Goal: Task Accomplishment & Management: Manage account settings

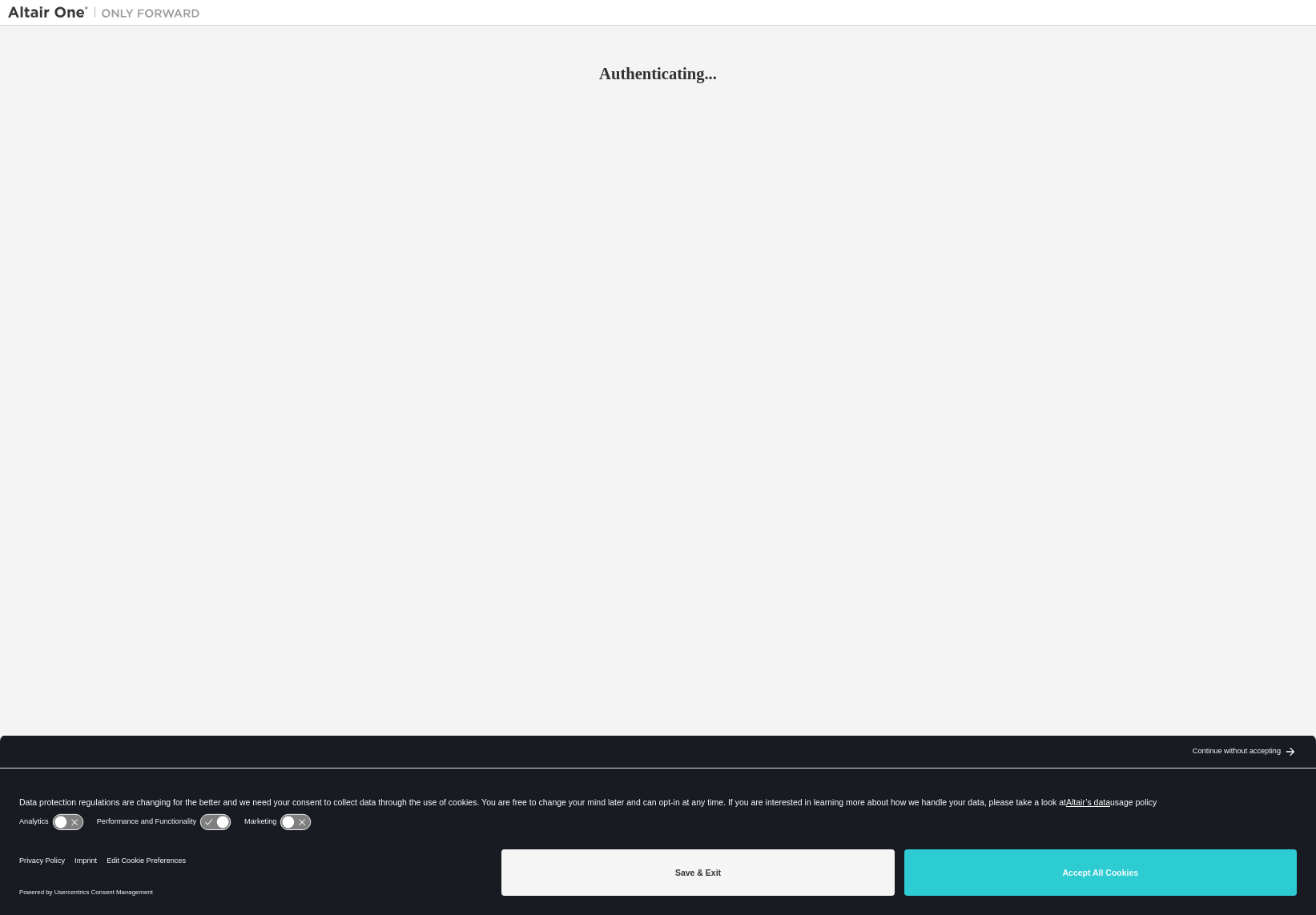
click at [1041, 902] on div "Save & Exit Accept All Cookies" at bounding box center [899, 875] width 795 height 62
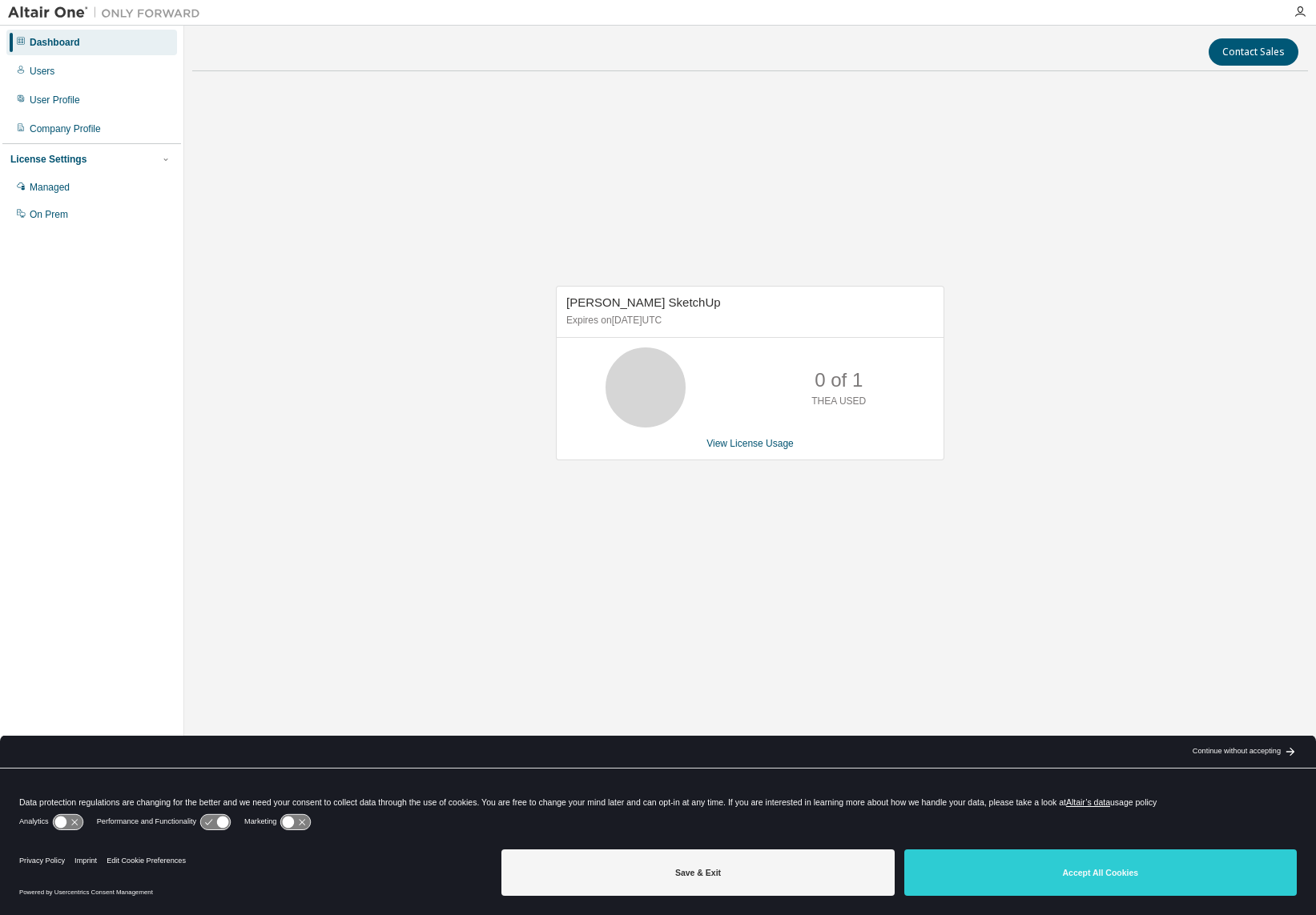
click at [817, 200] on div "Thea Render SketchUp Expires on August 15, 2025 UTC 0 of 1 THEA USED View Licen…" at bounding box center [750, 382] width 1115 height 595
click at [854, 373] on p "0 of 1" at bounding box center [838, 380] width 48 height 27
click at [650, 387] on icon at bounding box center [645, 388] width 40 height 40
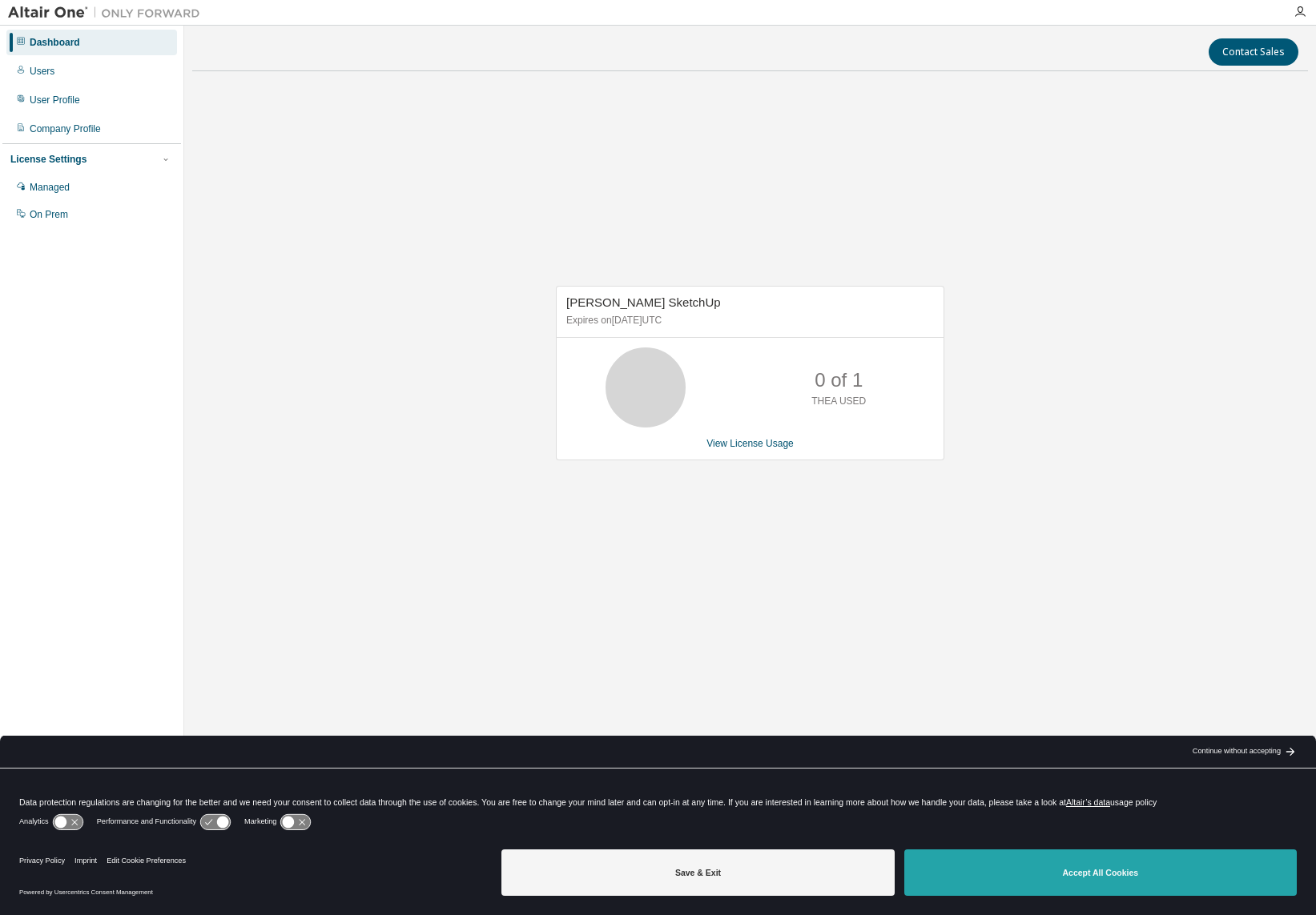
click at [1138, 861] on button "Accept All Cookies" at bounding box center [1100, 872] width 393 height 46
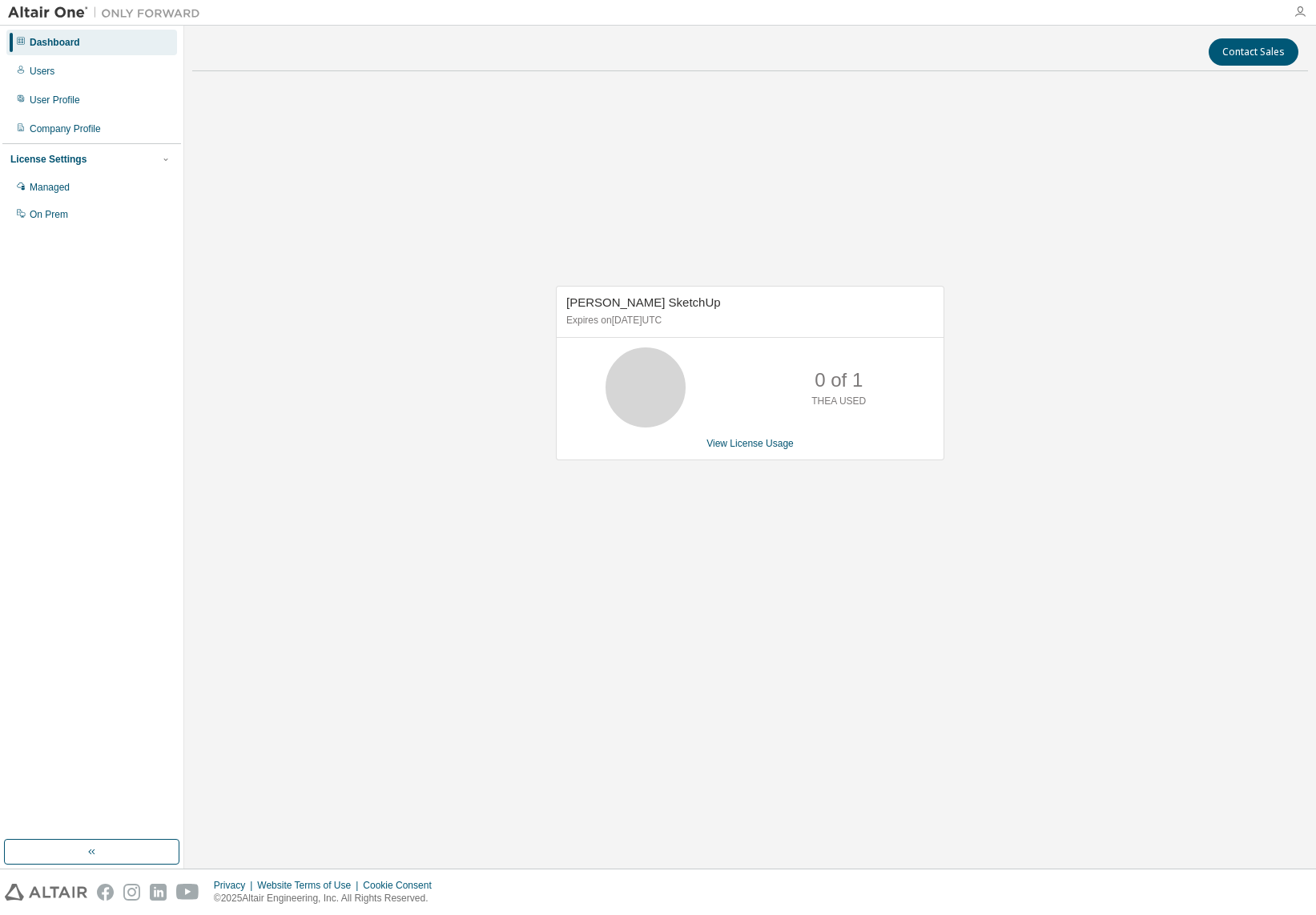
click at [1299, 9] on icon "button" at bounding box center [1299, 12] width 13 height 13
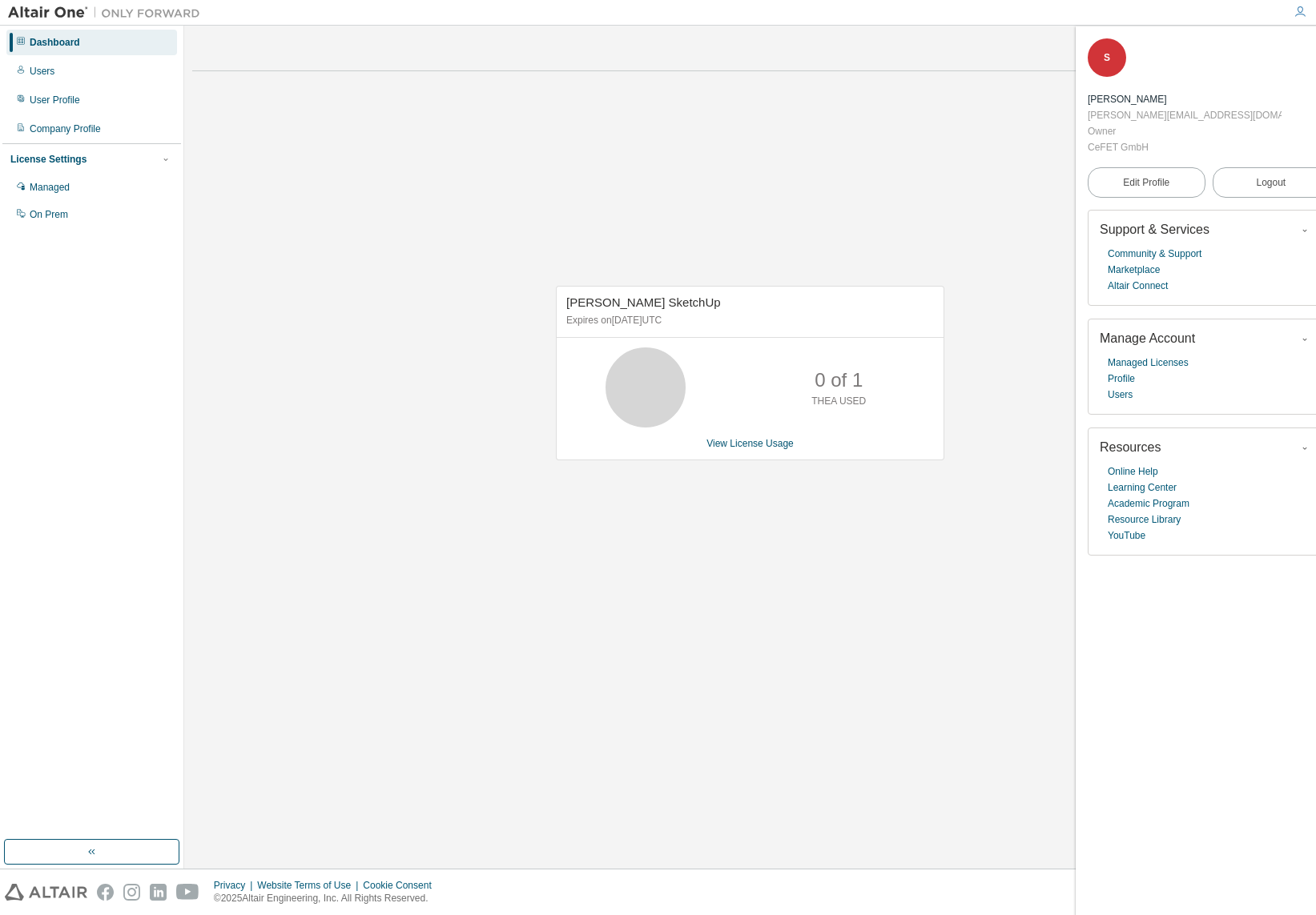
click at [557, 131] on div "Thea Render SketchUp Expires on August 15, 2025 UTC 0 of 1 THEA USED View Licen…" at bounding box center [750, 382] width 1115 height 595
click at [318, 225] on div "Thea Render SketchUp Expires on August 15, 2025 UTC 0 of 1 THEA USED View Licen…" at bounding box center [750, 382] width 1115 height 595
click at [630, 392] on icon at bounding box center [645, 388] width 40 height 40
click at [636, 305] on span "[PERSON_NAME] SketchUp" at bounding box center [643, 302] width 154 height 13
click at [731, 429] on div "Thea Render SketchUp Expires on August 15, 2025 UTC 0 of 1 THEA USED View Licen…" at bounding box center [750, 372] width 388 height 174
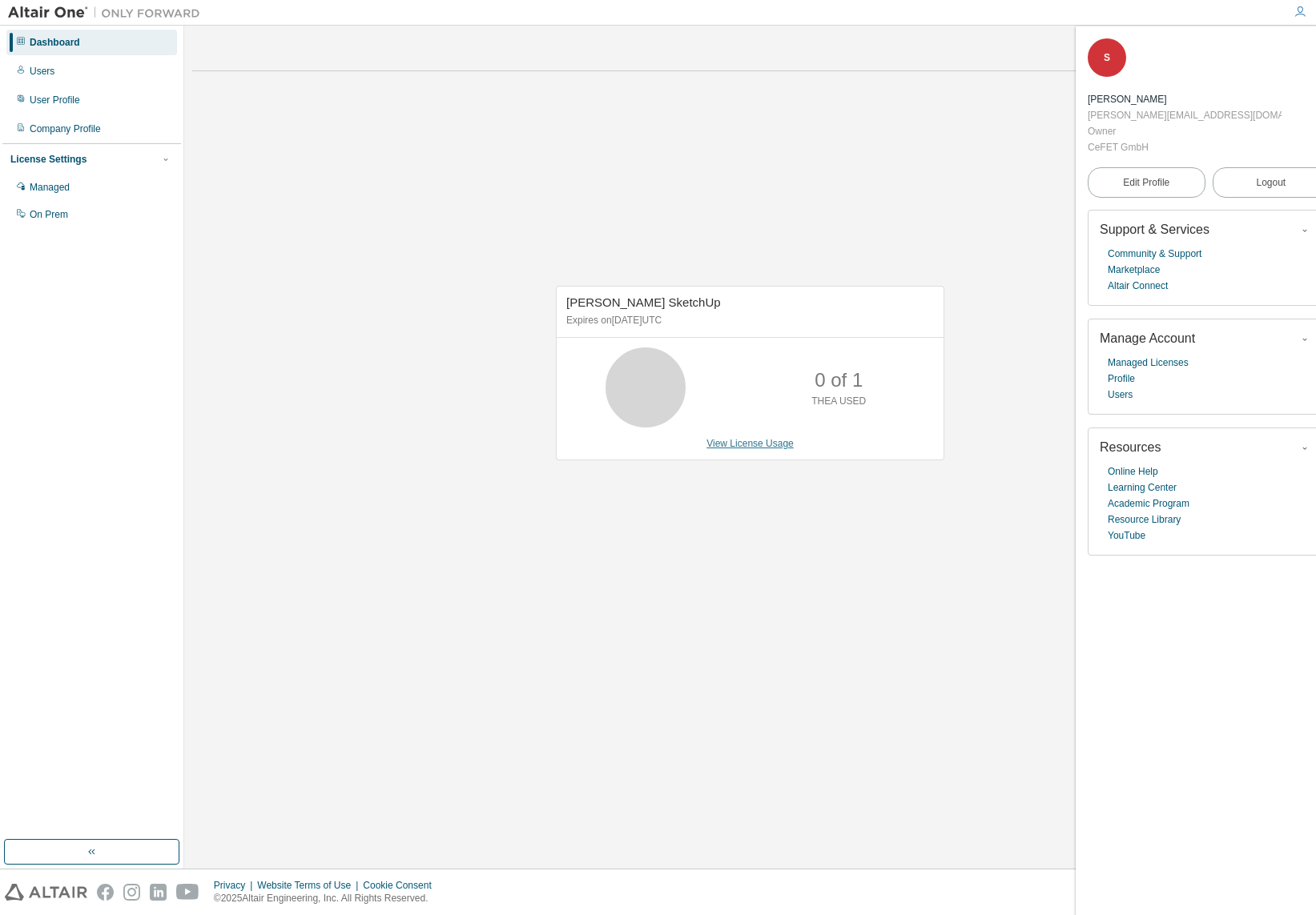
click at [725, 449] on link "View License Usage" at bounding box center [750, 443] width 88 height 11
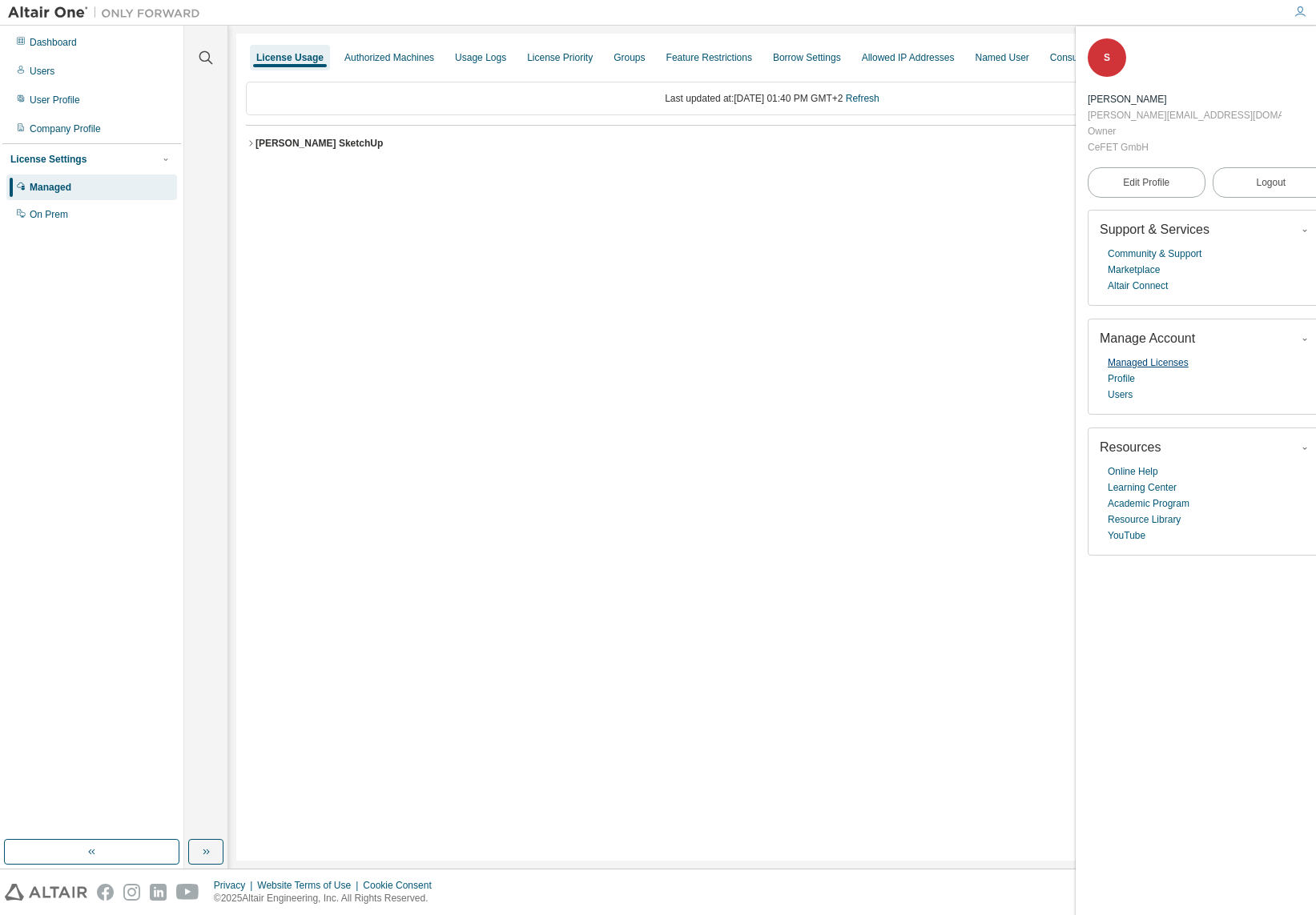
click at [1160, 355] on link "Managed Licenses" at bounding box center [1147, 362] width 81 height 16
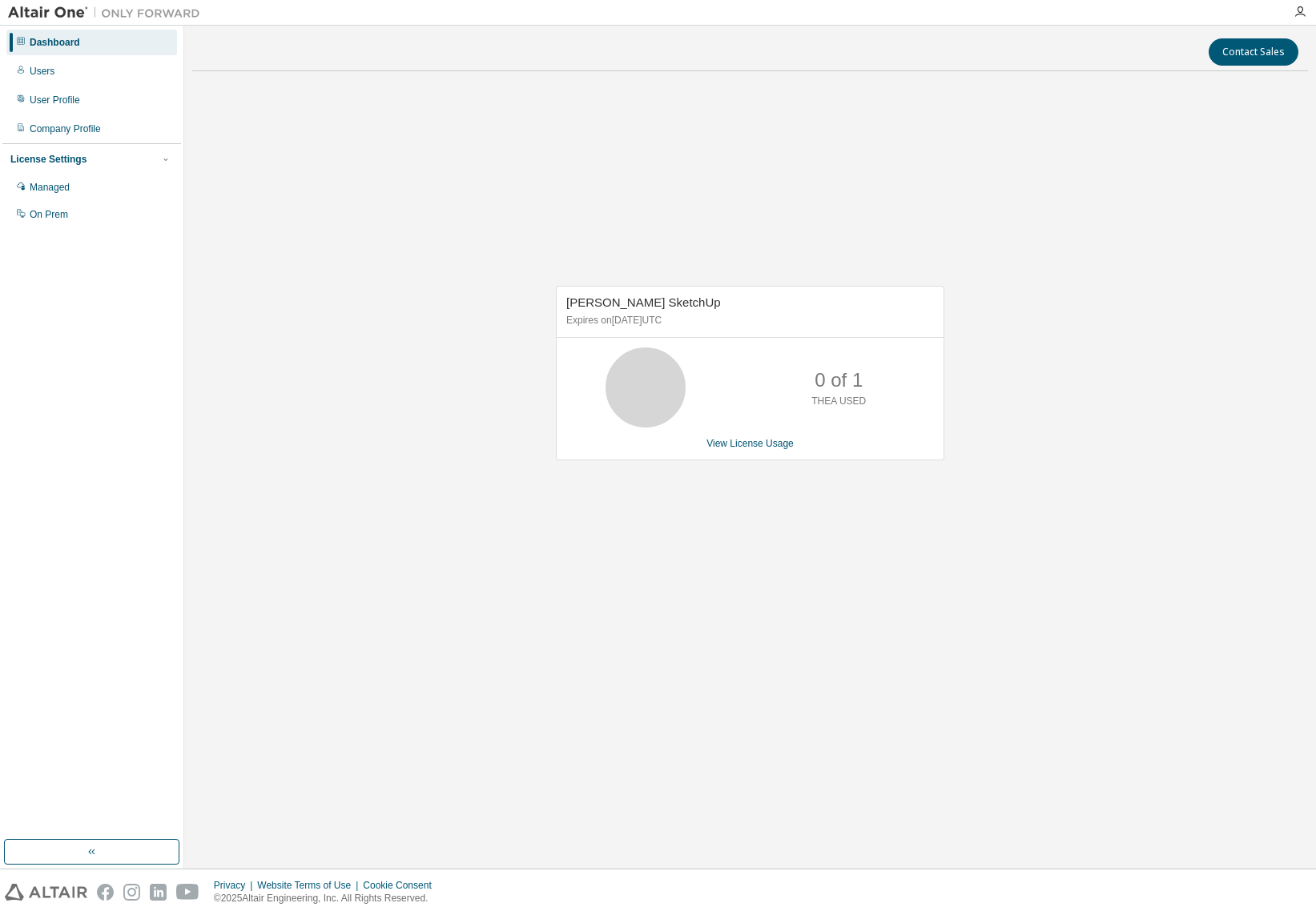
click at [741, 436] on div "Thea Render SketchUp Expires on August 15, 2025 UTC 0 of 1 THEA USED View Licen…" at bounding box center [750, 372] width 388 height 174
click at [741, 439] on link "View License Usage" at bounding box center [750, 443] width 88 height 11
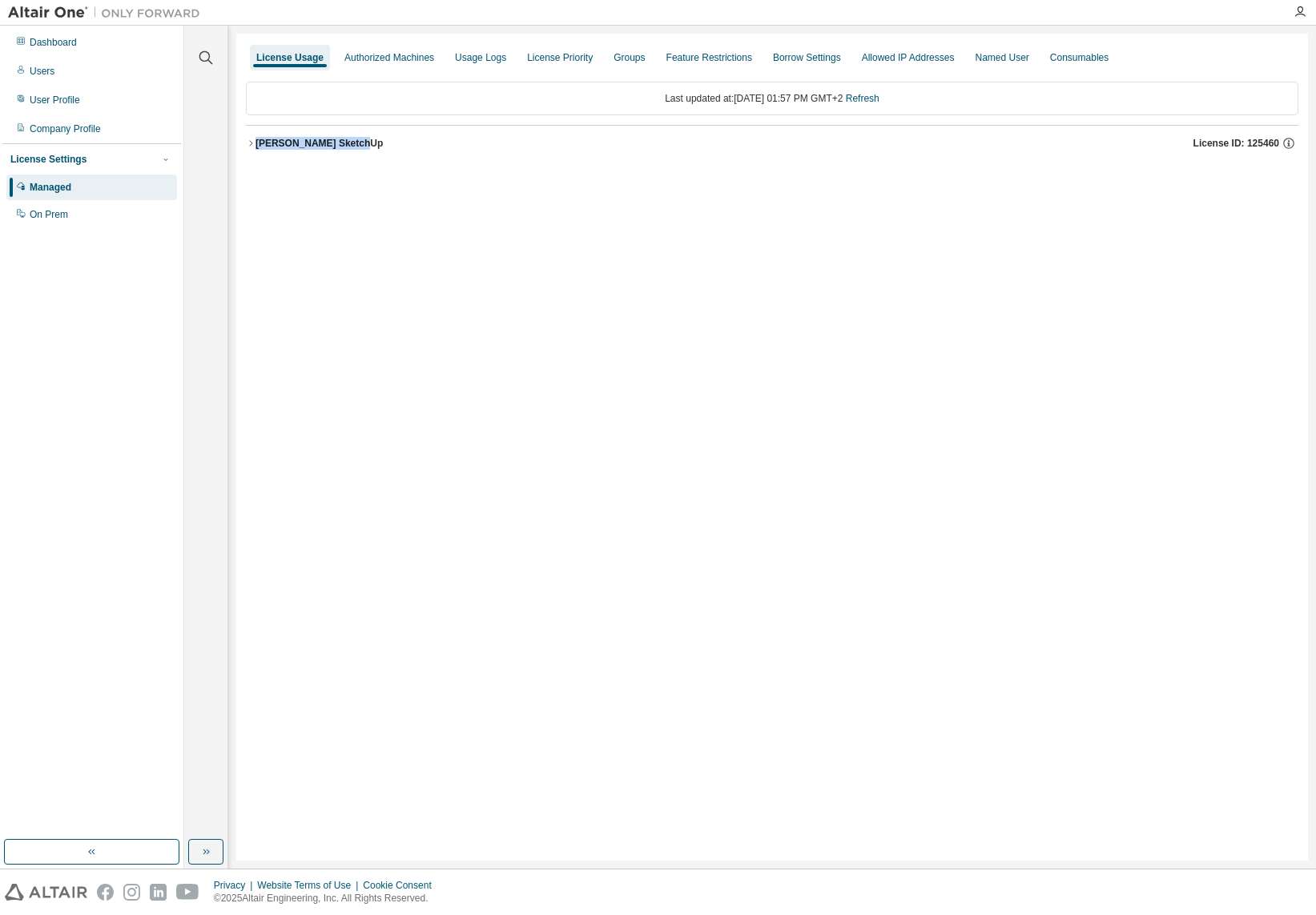
click at [338, 156] on div "Last updated at: Tue 2025-08-12 01:57 PM GMT+2 Refresh Thea Render SketchUp Lic…" at bounding box center [772, 121] width 1052 height 99
click at [280, 143] on div "[PERSON_NAME] SketchUp" at bounding box center [318, 143] width 127 height 13
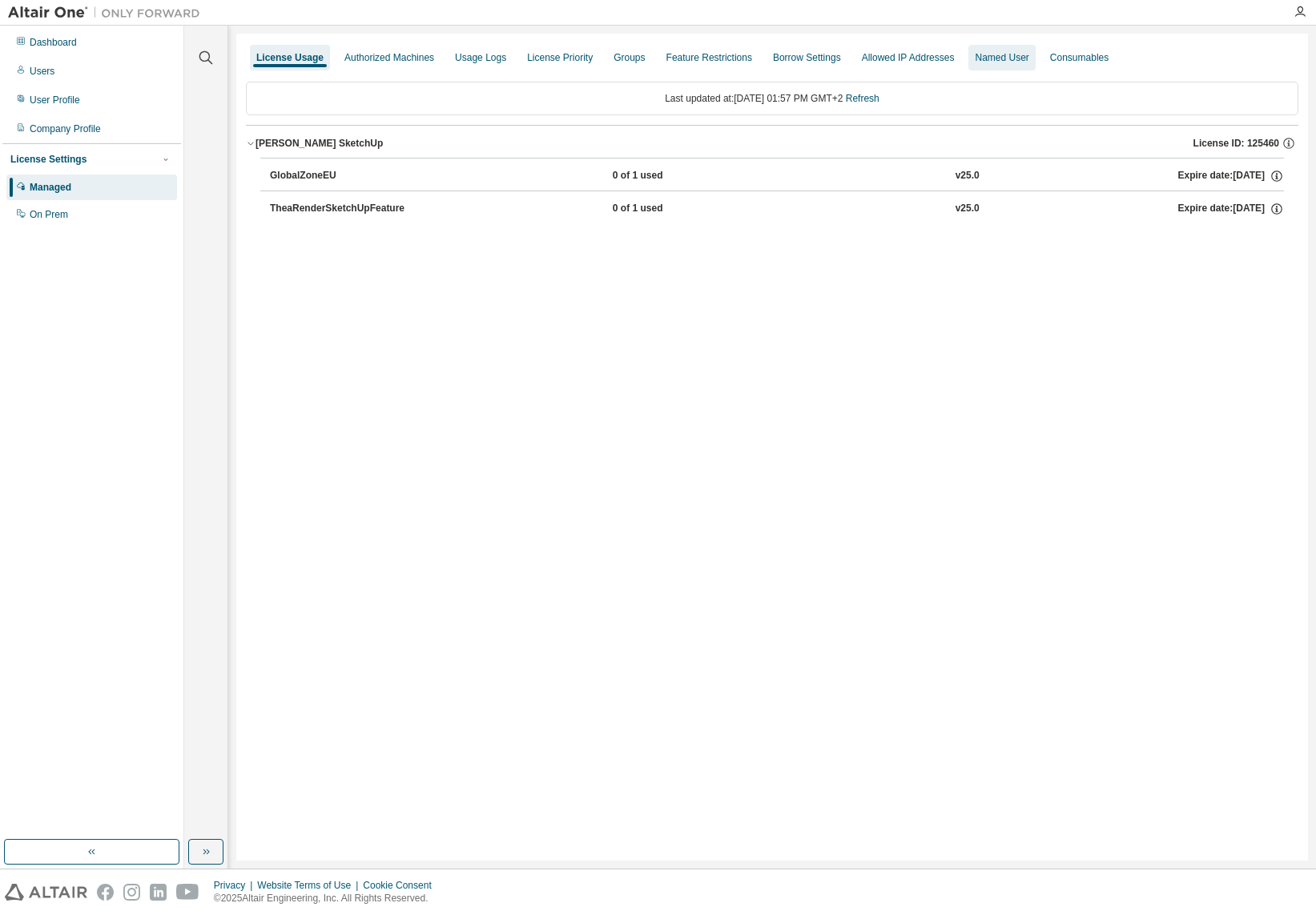
click at [1005, 67] on div "Named User" at bounding box center [1001, 57] width 67 height 25
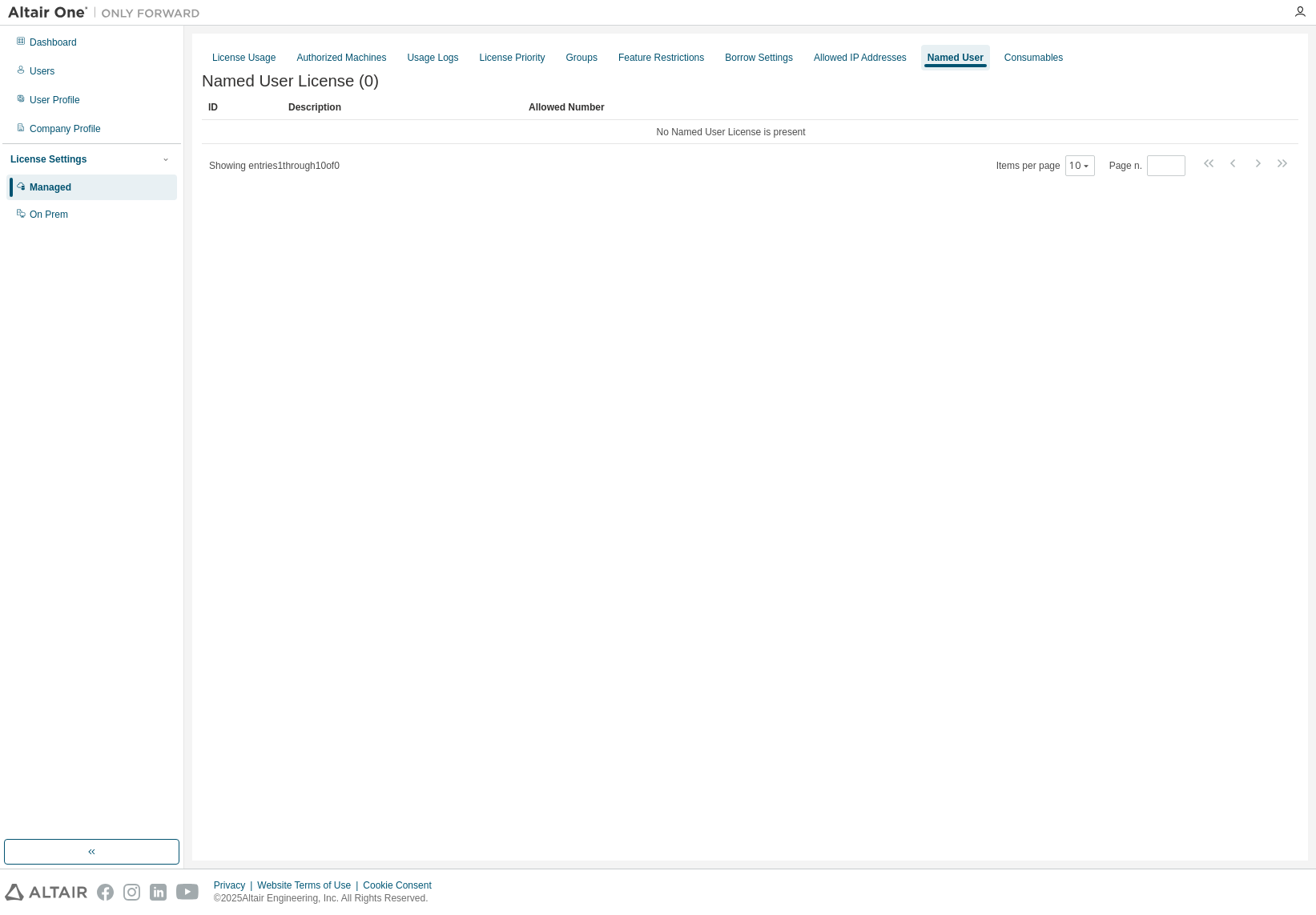
drag, startPoint x: 748, startPoint y: 125, endPoint x: 901, endPoint y: 110, distance: 153.7
click at [789, 123] on td "No Named User License is present" at bounding box center [731, 132] width 1058 height 24
click at [1030, 63] on div "Consumables" at bounding box center [1033, 57] width 72 height 25
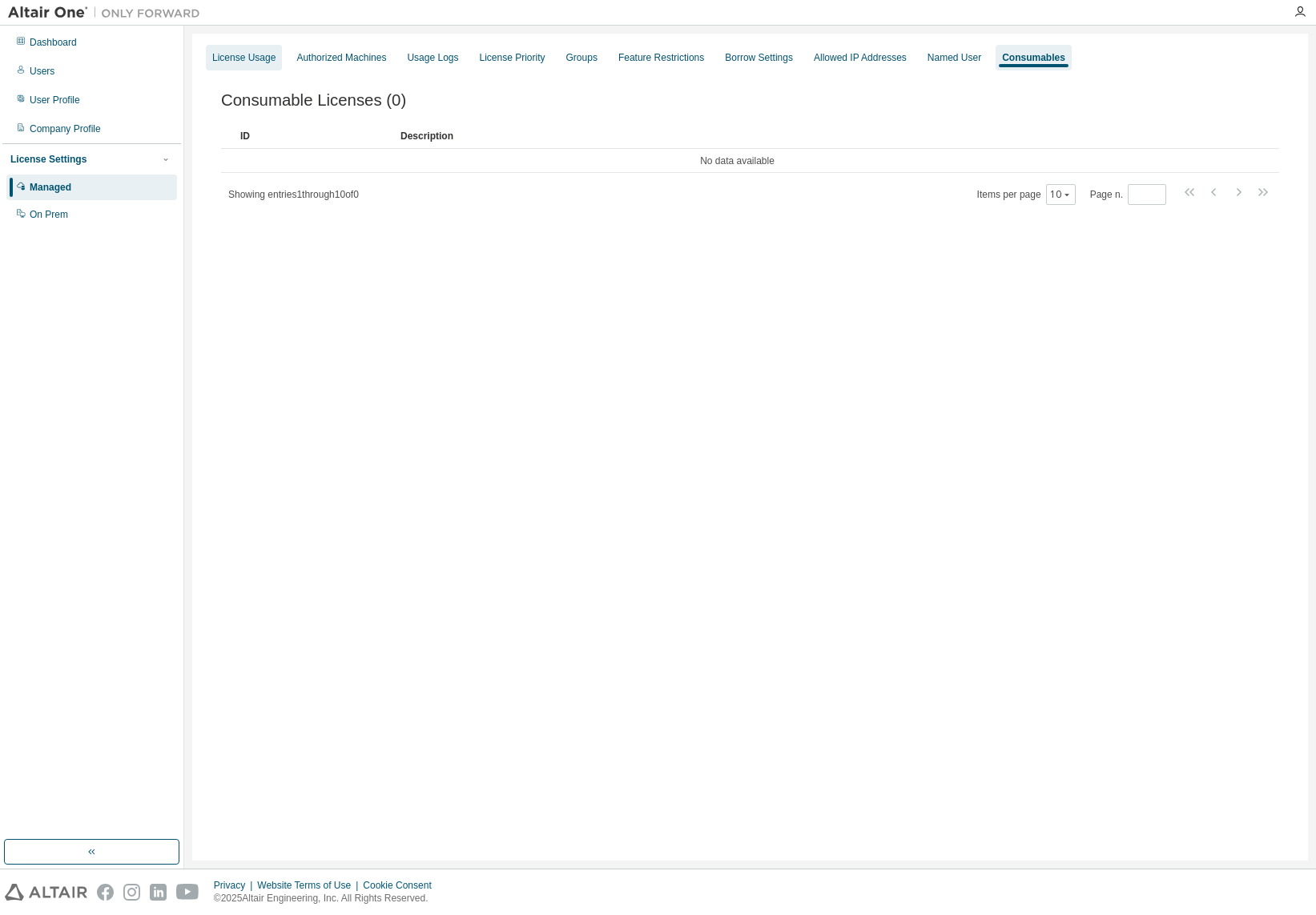
click at [245, 51] on div "License Usage" at bounding box center [243, 57] width 76 height 25
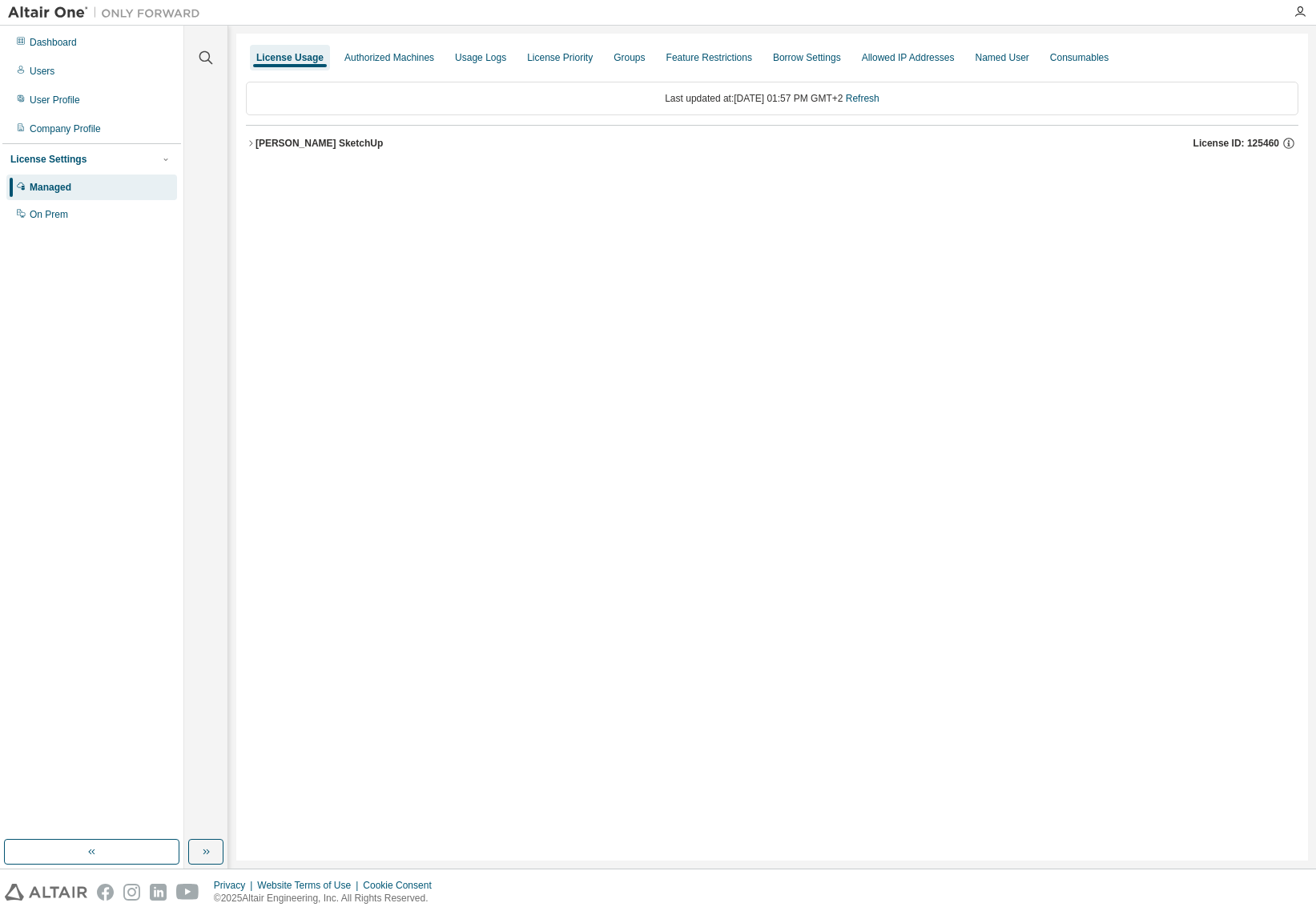
click at [315, 144] on div "[PERSON_NAME] SketchUp" at bounding box center [318, 143] width 127 height 13
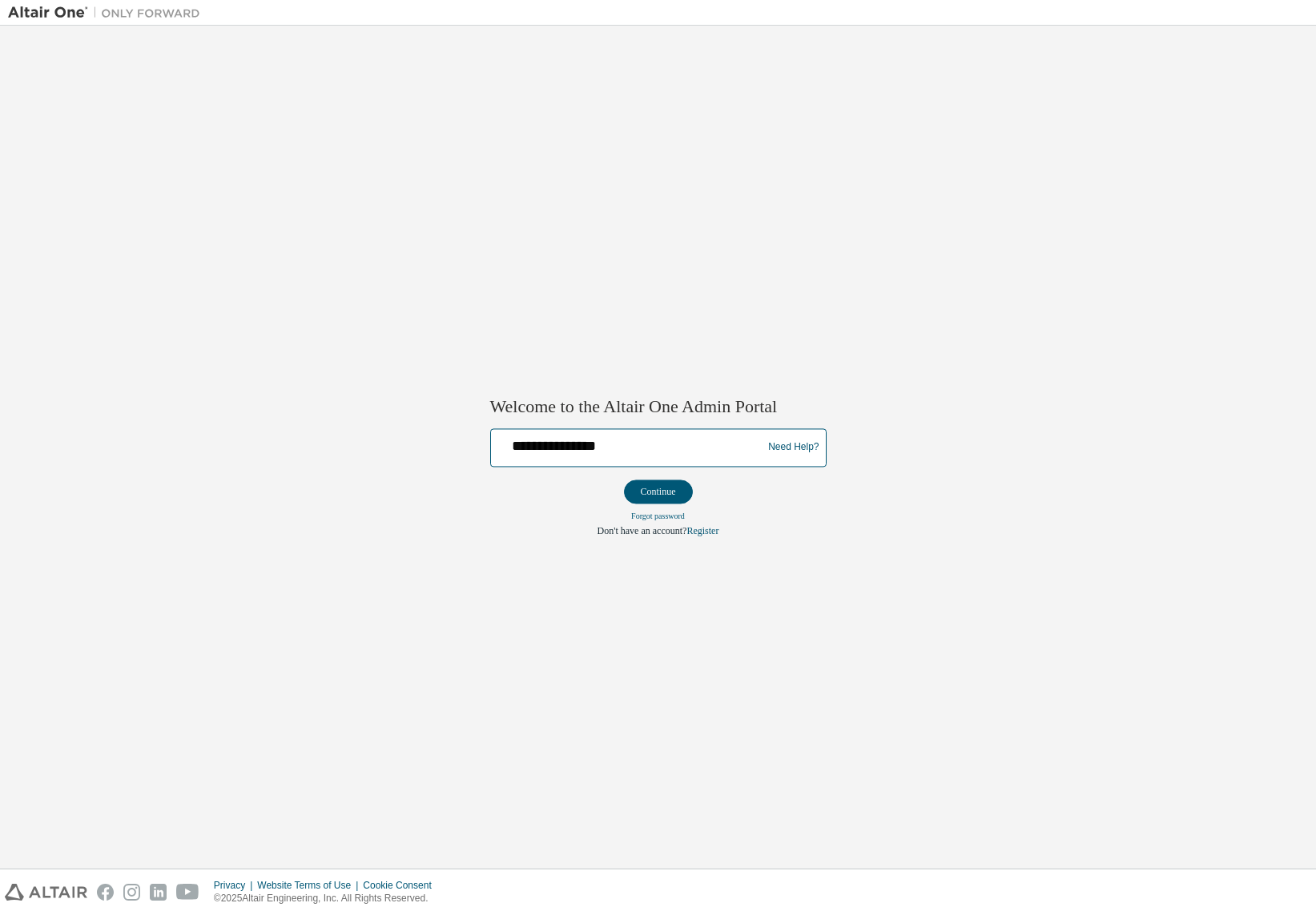
type input "**********"
click at [657, 491] on button "Continue" at bounding box center [658, 491] width 69 height 24
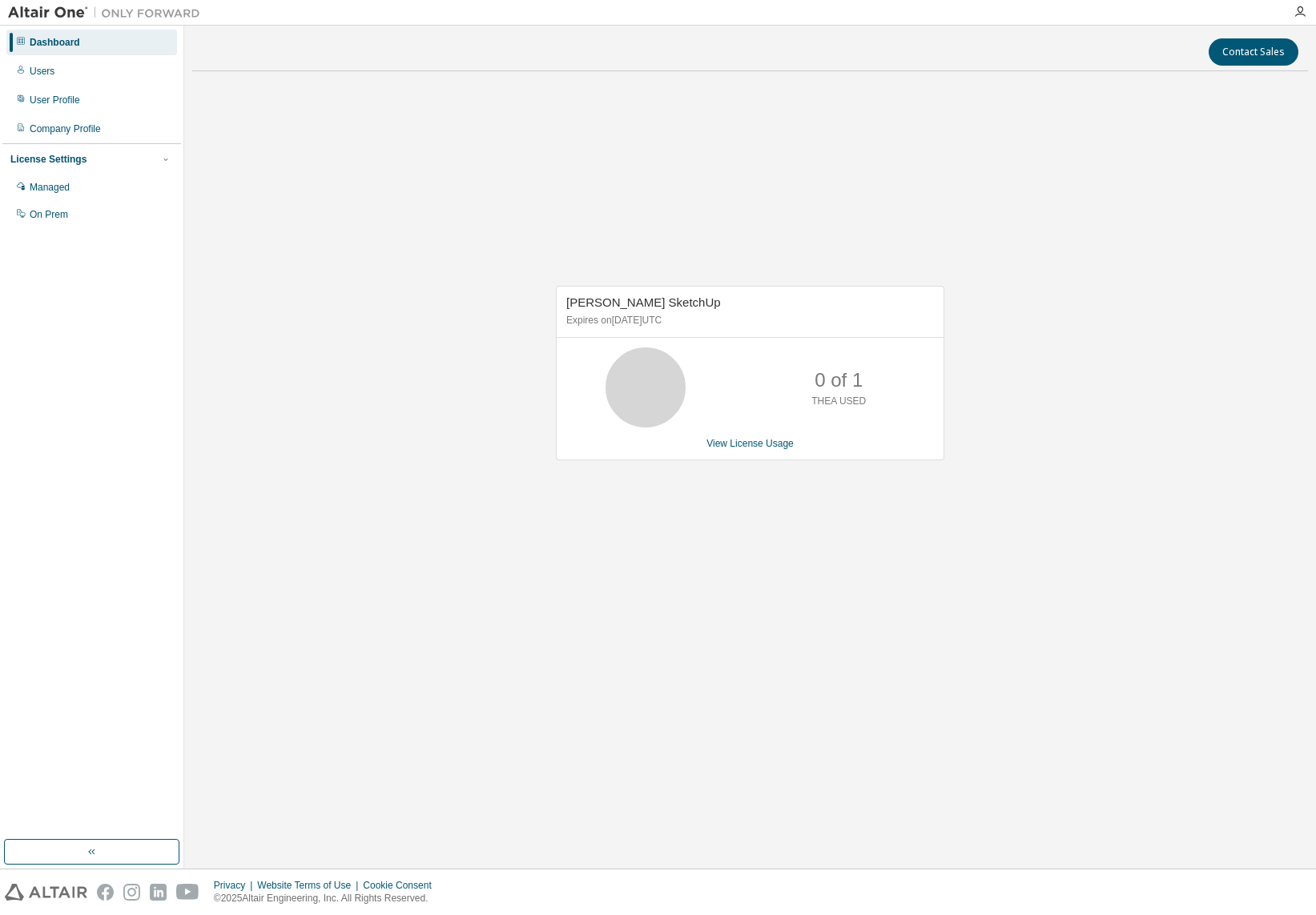
click at [646, 377] on icon at bounding box center [645, 388] width 40 height 40
click at [52, 63] on div "Users" at bounding box center [92, 71] width 170 height 25
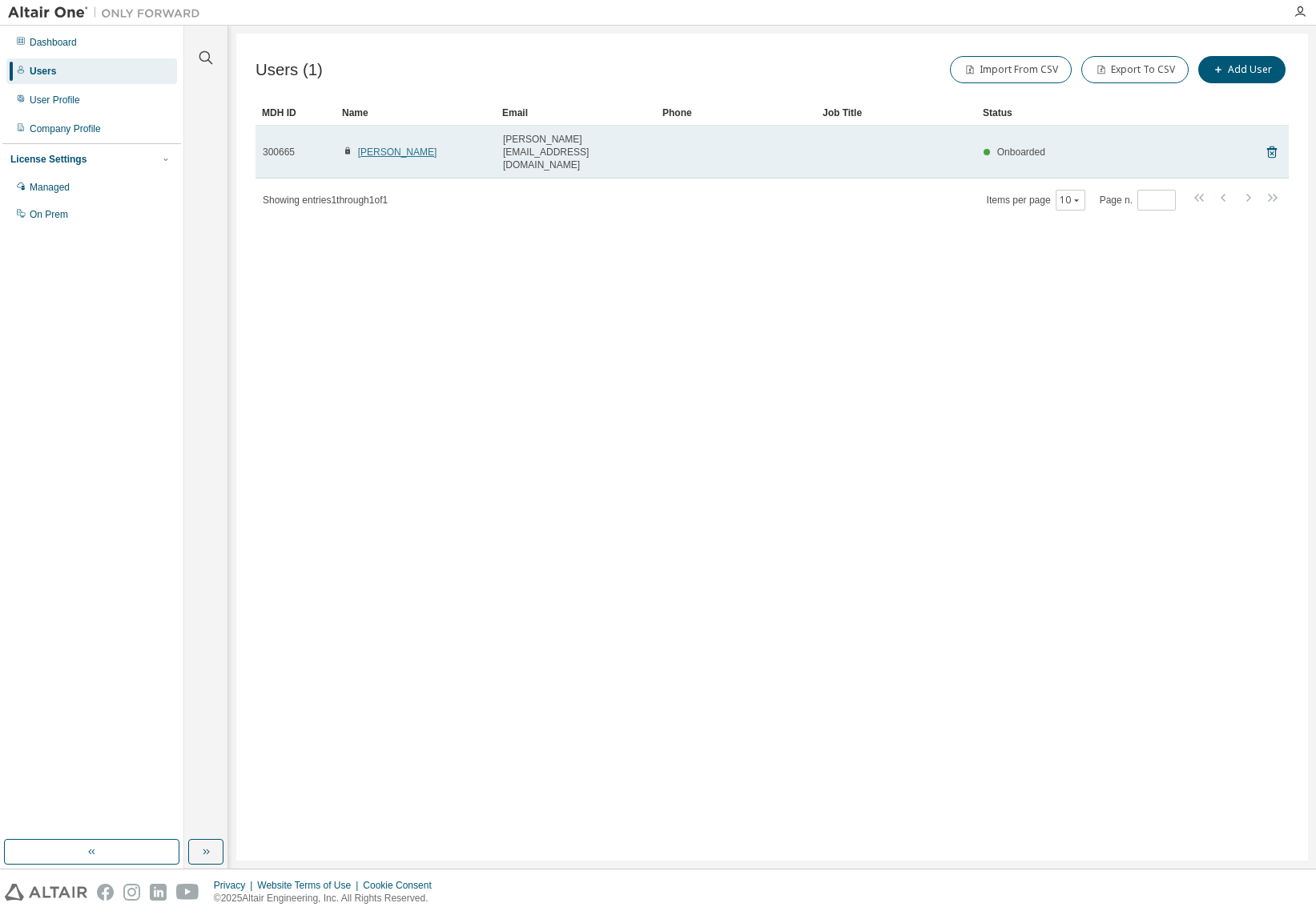
click at [397, 147] on link "[PERSON_NAME]" at bounding box center [398, 152] width 79 height 11
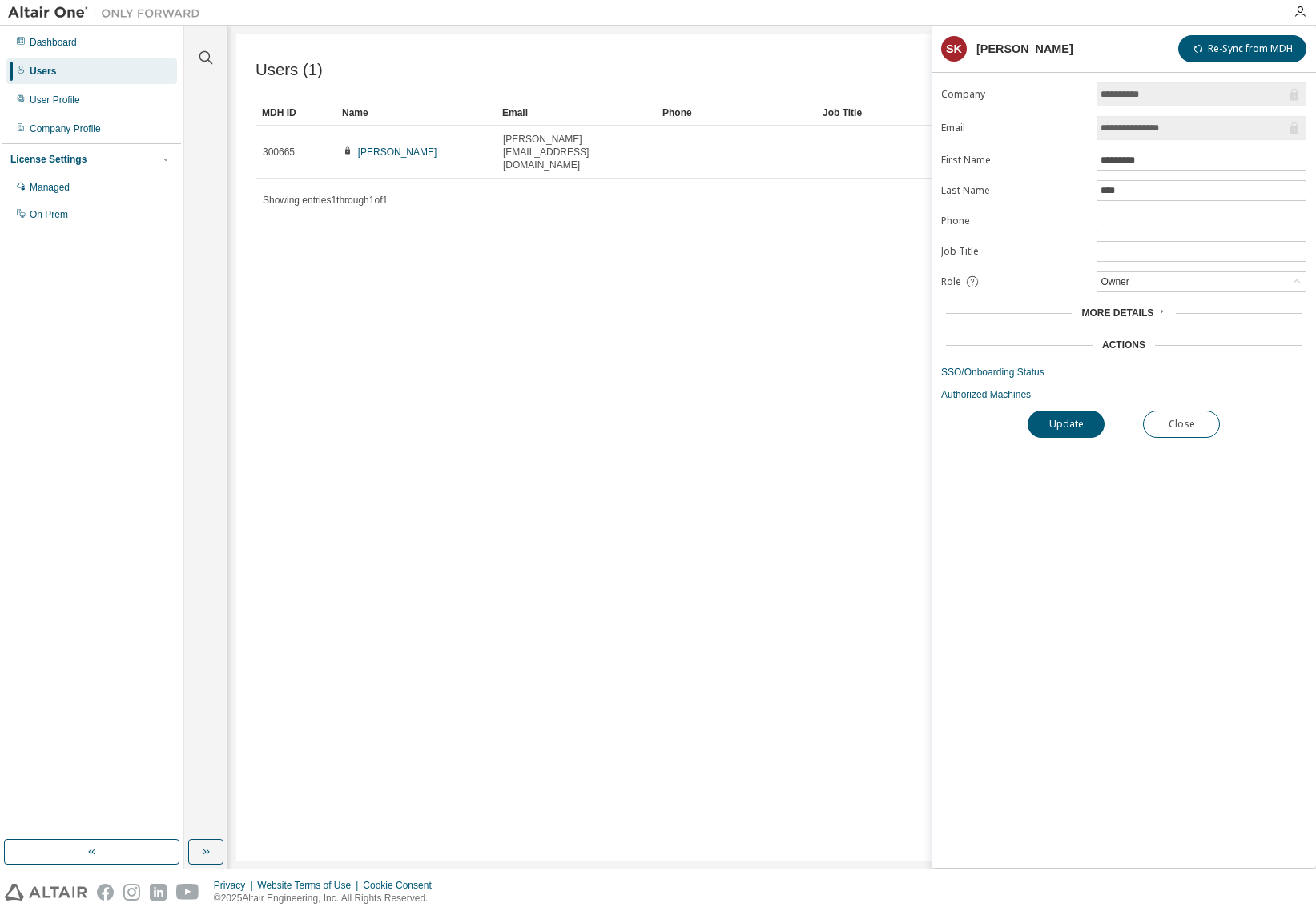
click at [1128, 316] on span "More Details" at bounding box center [1117, 313] width 72 height 11
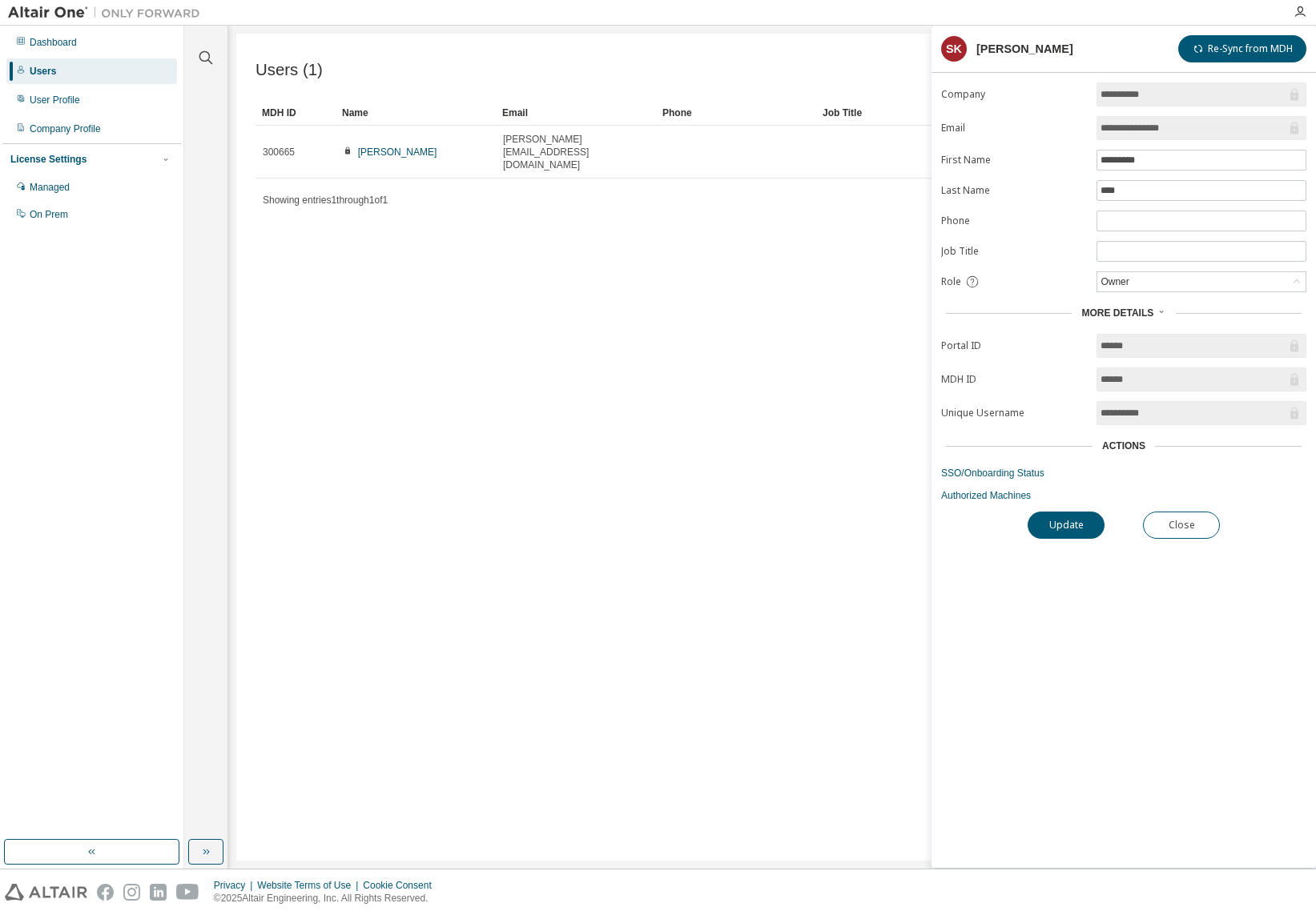
click at [1145, 421] on input "**********" at bounding box center [1193, 413] width 185 height 16
click at [426, 20] on div at bounding box center [746, 12] width 1075 height 24
